Goal: Find specific page/section: Find specific page/section

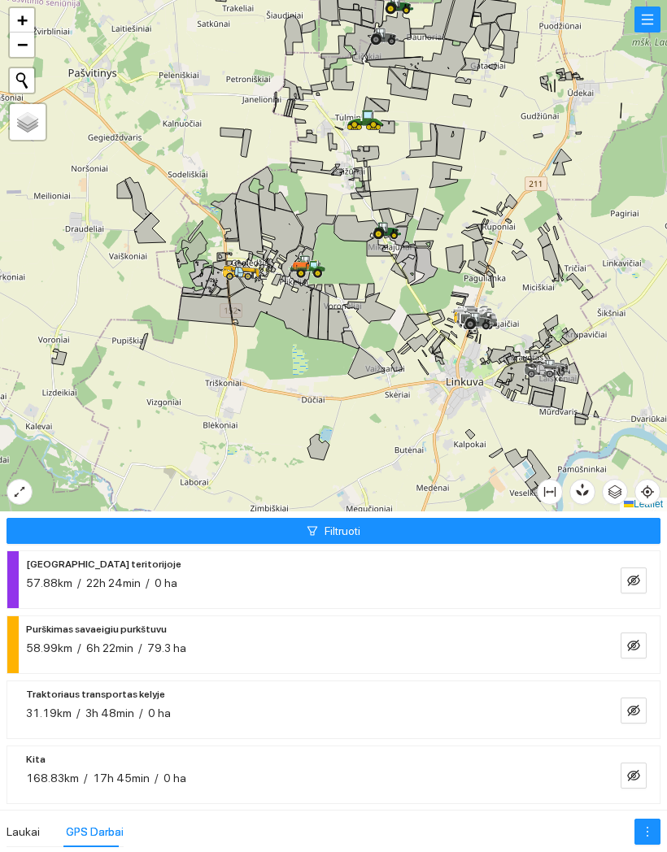
click at [645, 633] on button "button" at bounding box center [633, 646] width 26 height 26
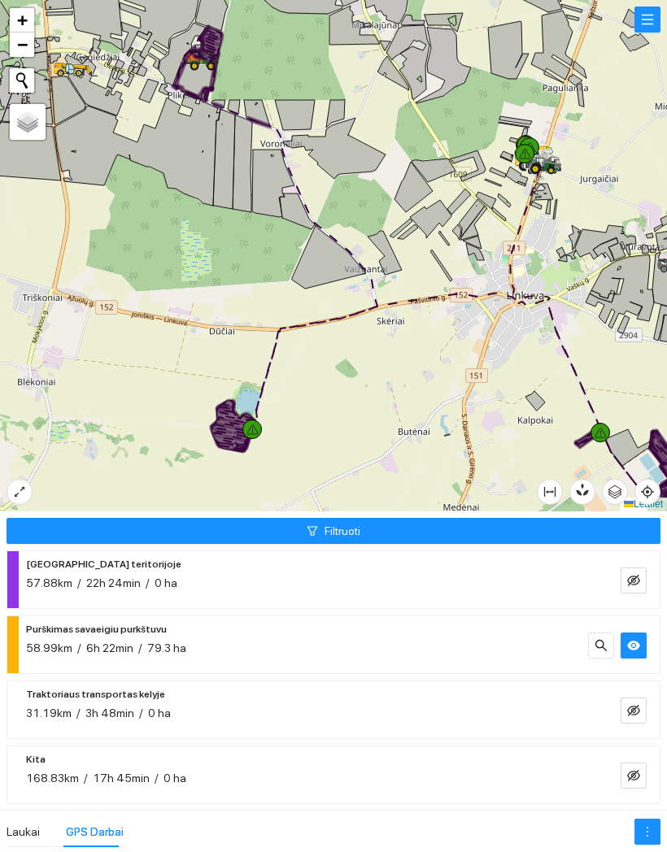
click at [196, 74] on div at bounding box center [194, 61] width 10 height 41
click at [192, 69] on icon at bounding box center [193, 66] width 9 height 9
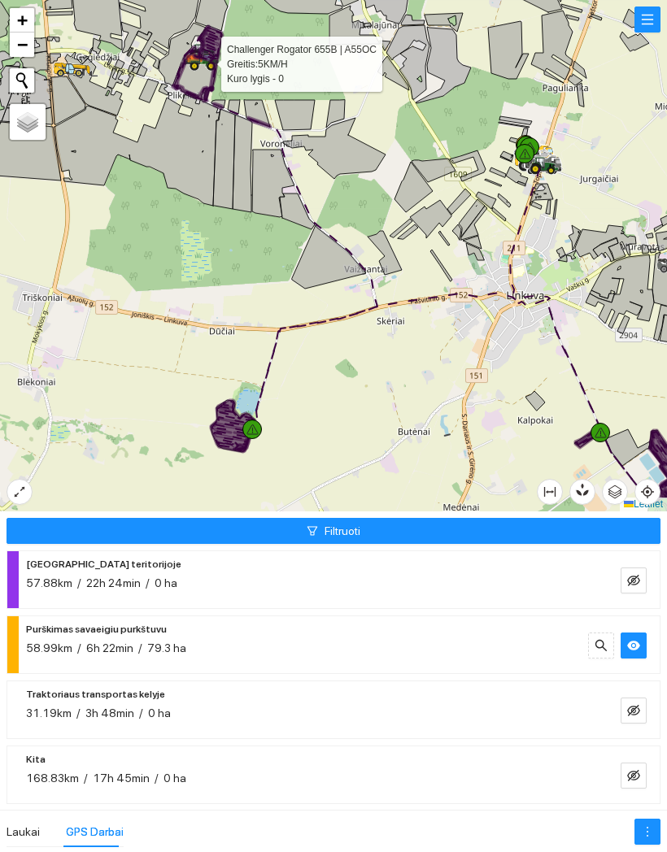
click at [633, 641] on icon "eye" at bounding box center [633, 646] width 13 height 10
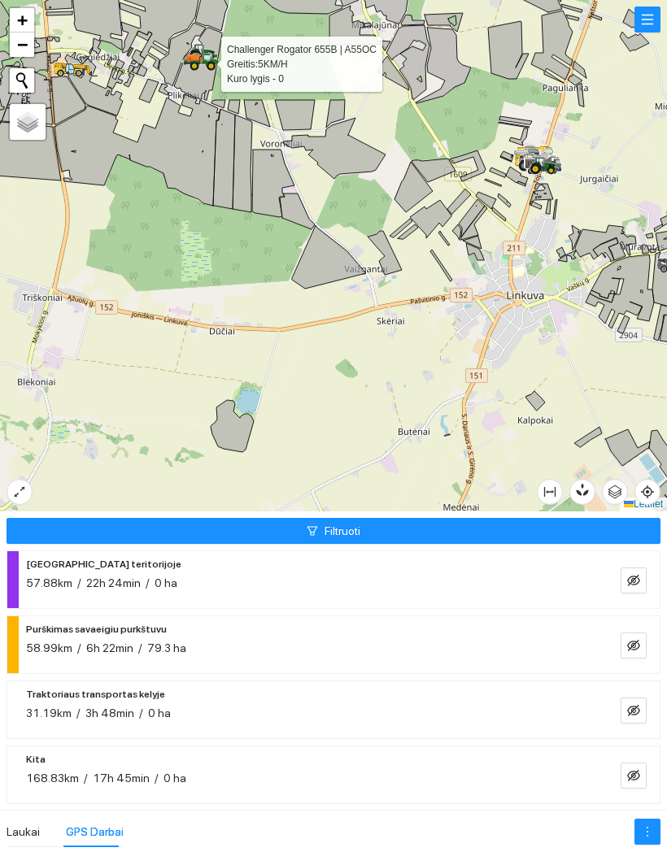
click at [201, 66] on icon at bounding box center [199, 61] width 37 height 19
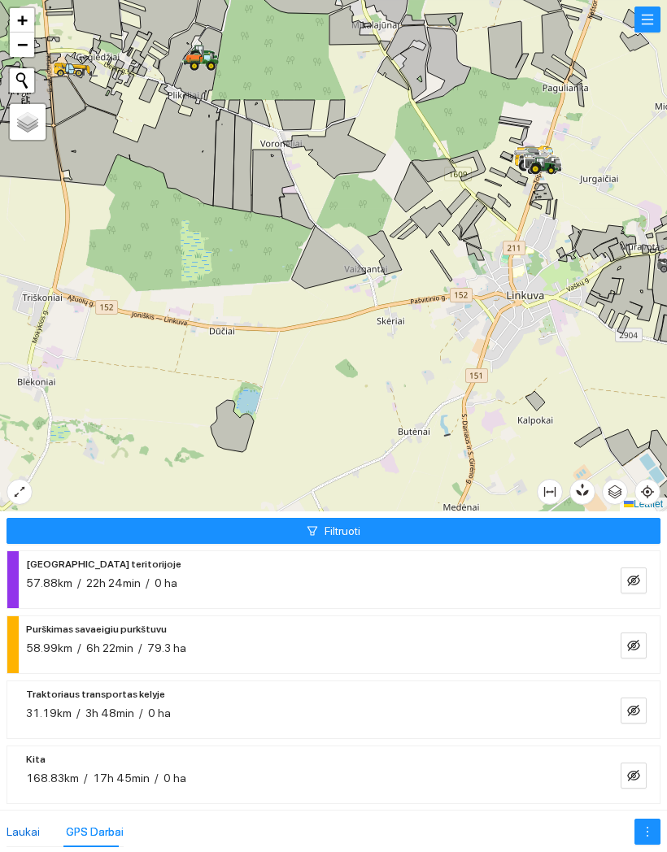
click at [19, 823] on div "Laukai" at bounding box center [23, 832] width 33 height 18
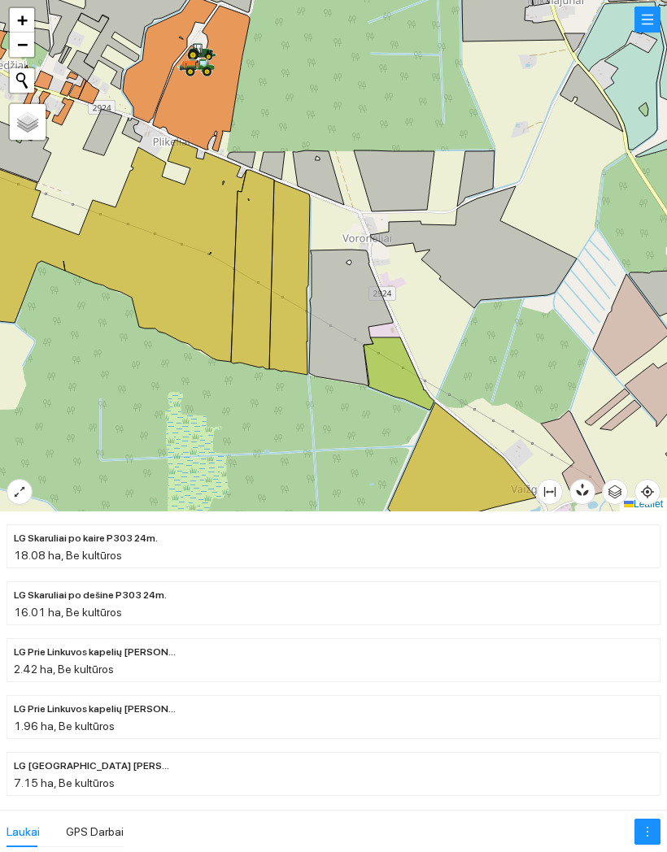
click at [414, 72] on div at bounding box center [333, 255] width 667 height 511
click at [85, 823] on div "GPS Darbai" at bounding box center [95, 832] width 58 height 18
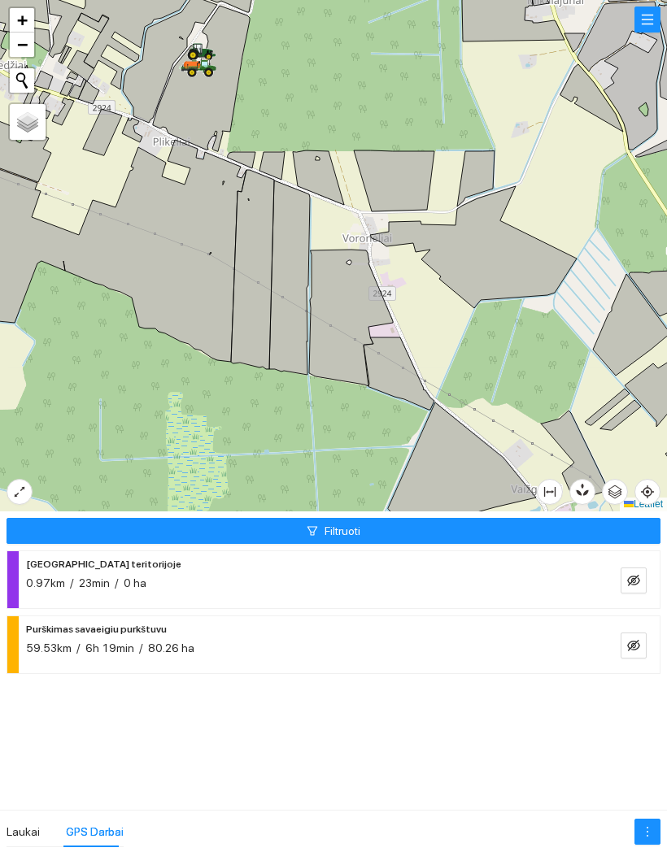
click at [603, 527] on button "Filtruoti" at bounding box center [334, 531] width 654 height 26
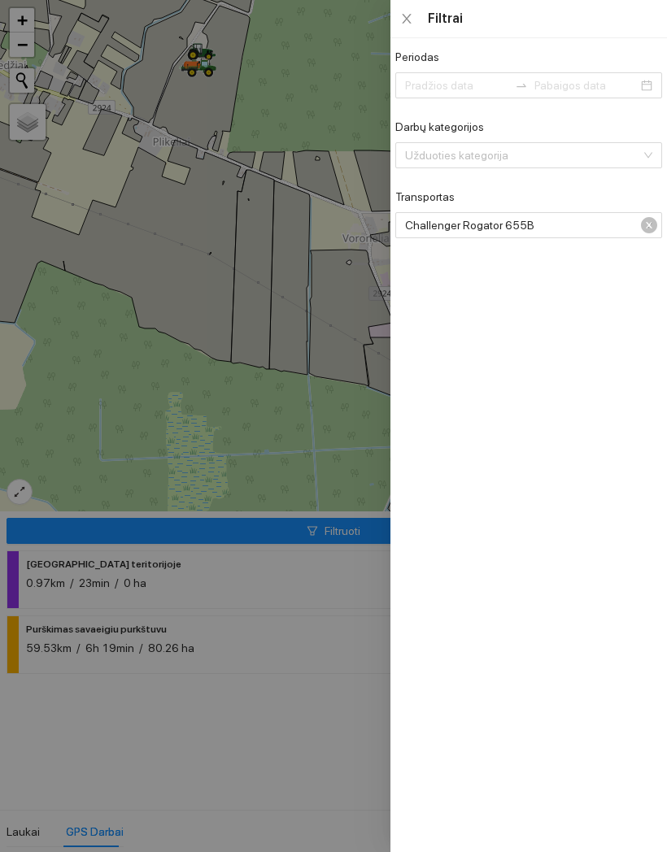
click at [647, 215] on span "Challenger Rogator 655B" at bounding box center [527, 225] width 244 height 24
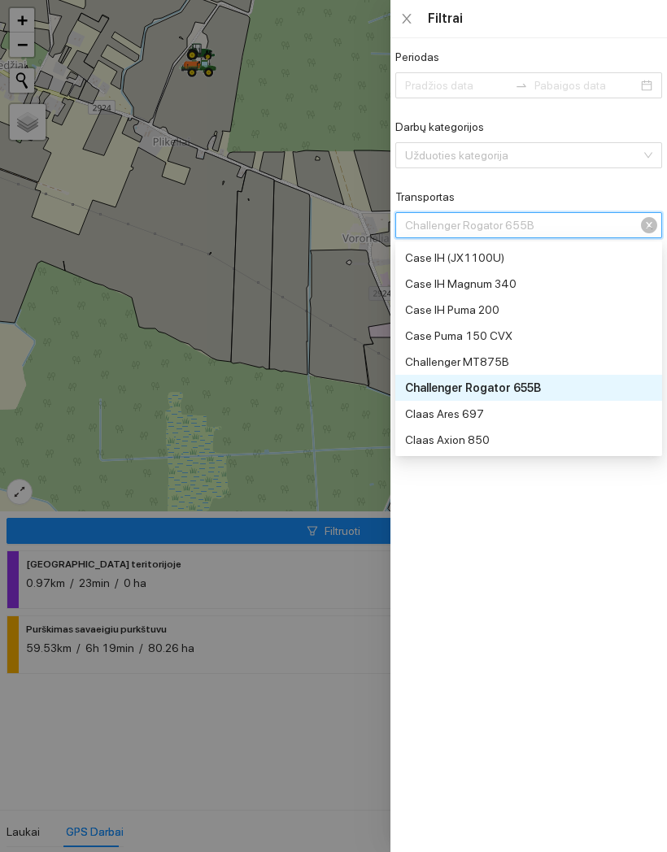
click at [657, 224] on div "Challenger Rogator 655B" at bounding box center [528, 225] width 267 height 26
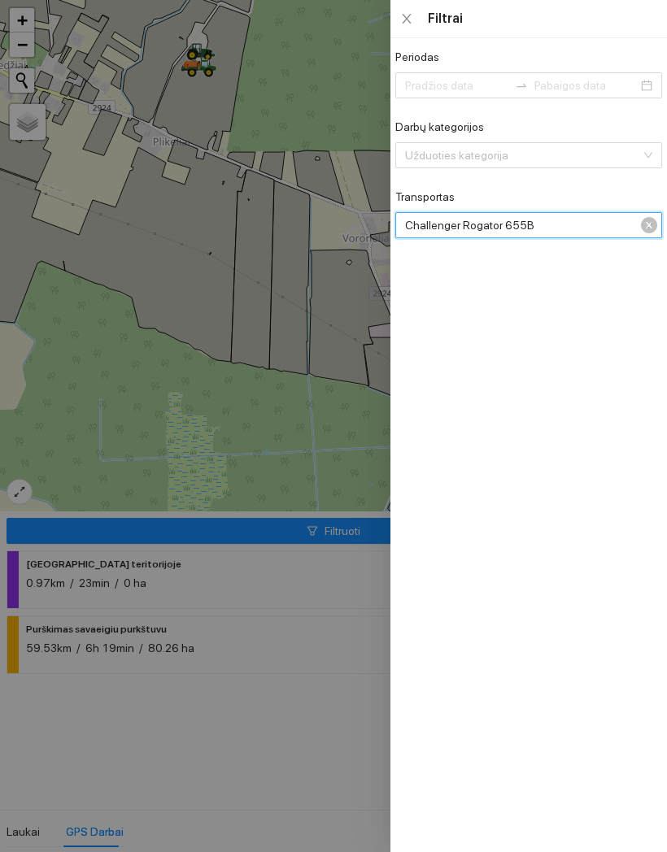
click at [659, 221] on div "Challenger Rogator 655B" at bounding box center [528, 225] width 267 height 26
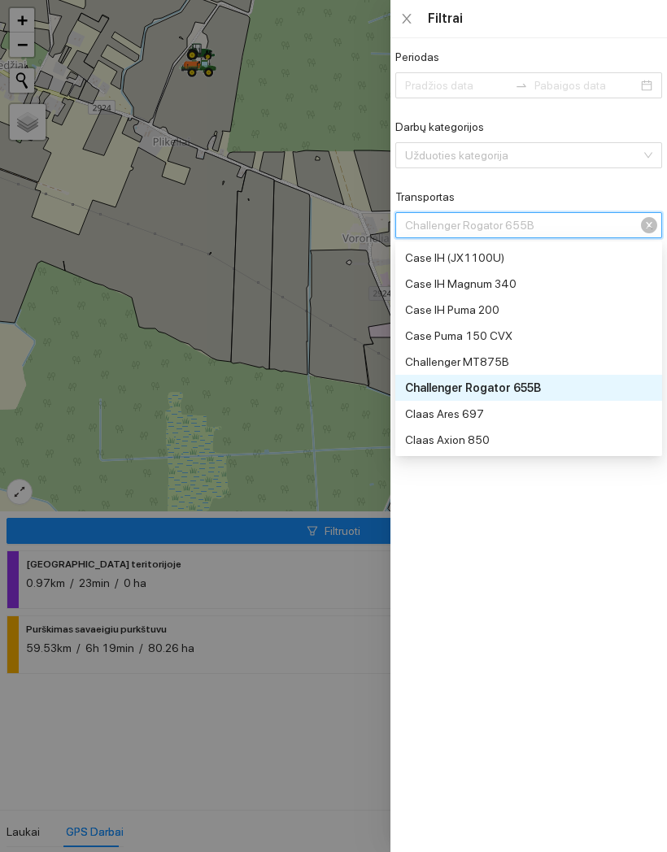
click at [98, 362] on div at bounding box center [333, 426] width 667 height 852
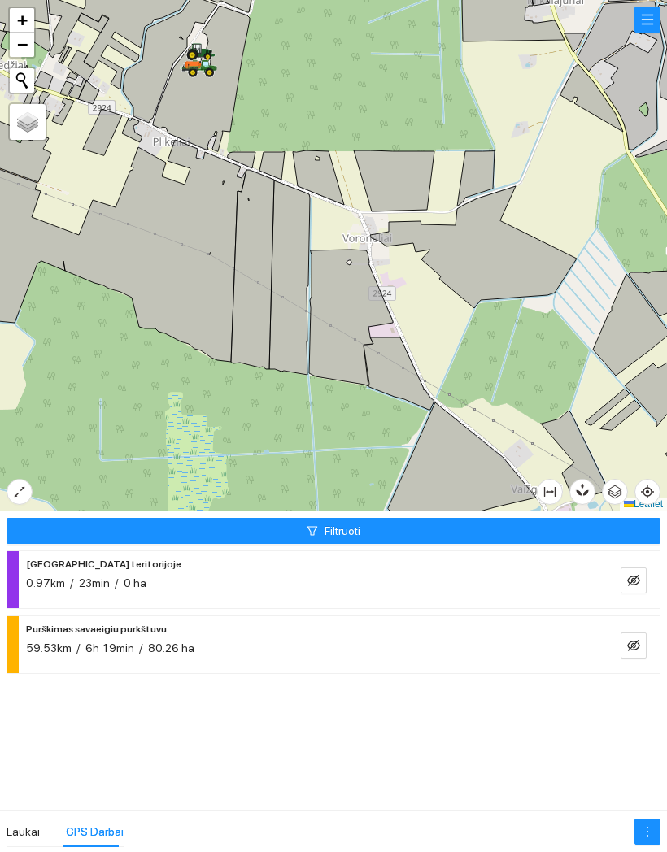
click at [634, 639] on icon "eye-invisible" at bounding box center [633, 645] width 13 height 13
